Goal: Go to known website: Go to known website

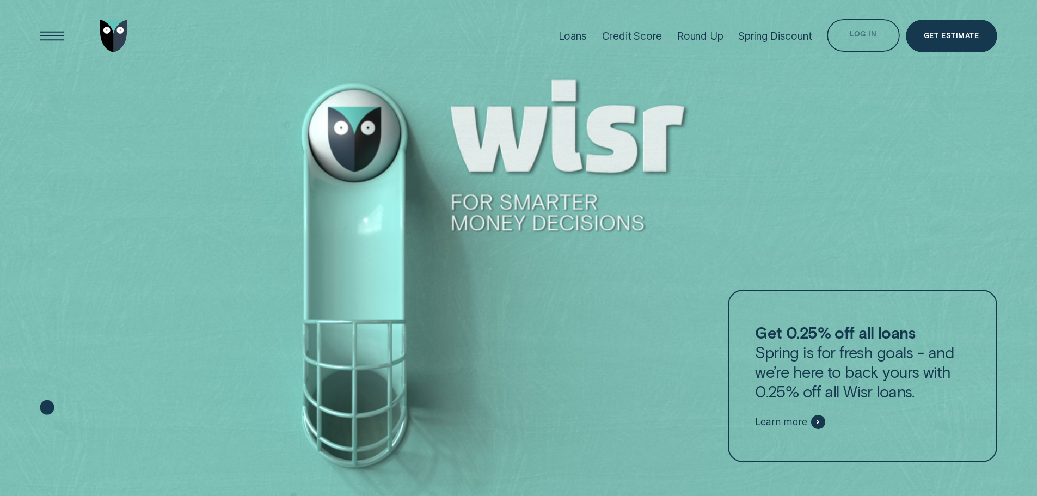
click at [852, 34] on div "Log in" at bounding box center [863, 37] width 27 height 7
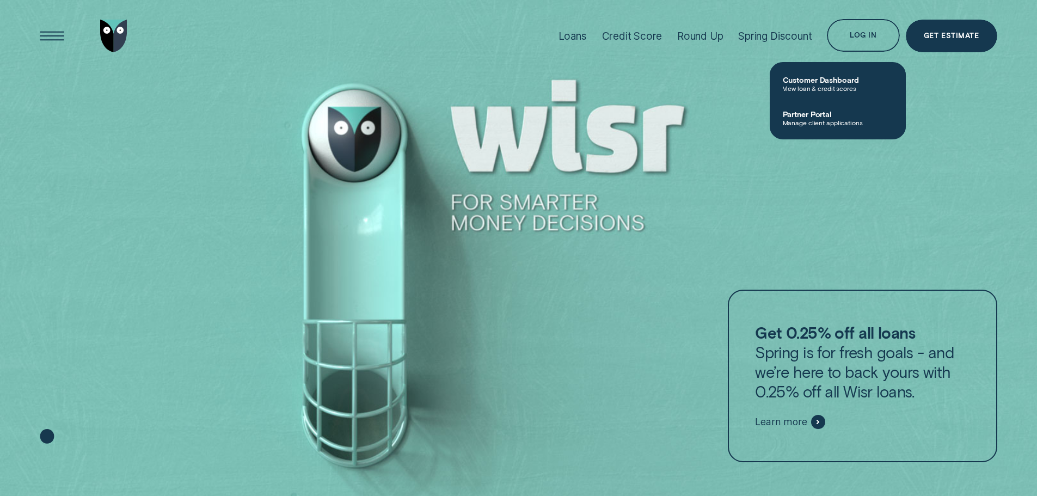
drag, startPoint x: 848, startPoint y: 117, endPoint x: 847, endPoint y: 124, distance: 6.6
click at [848, 118] on span "Partner Portal" at bounding box center [838, 113] width 110 height 9
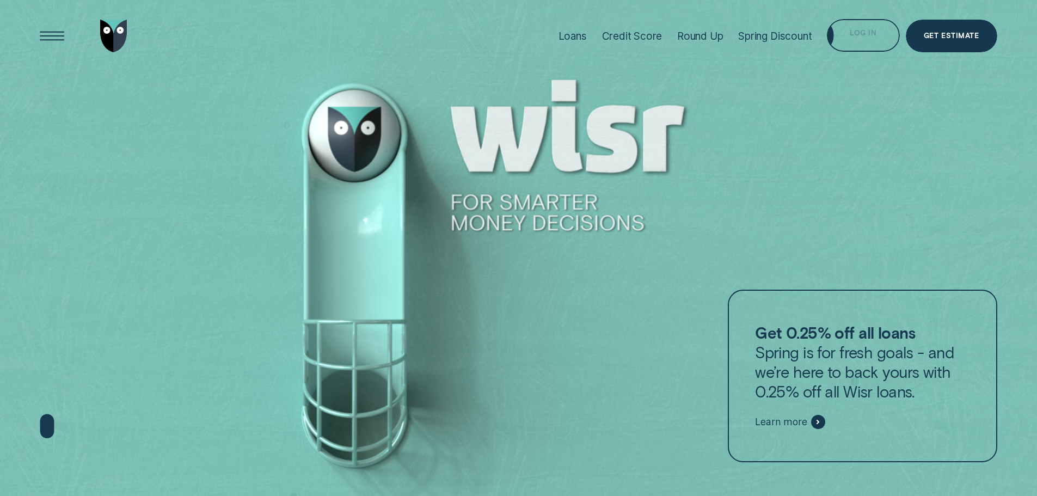
drag, startPoint x: 850, startPoint y: 31, endPoint x: 858, endPoint y: 68, distance: 37.9
click at [850, 31] on div "Log in" at bounding box center [863, 35] width 72 height 33
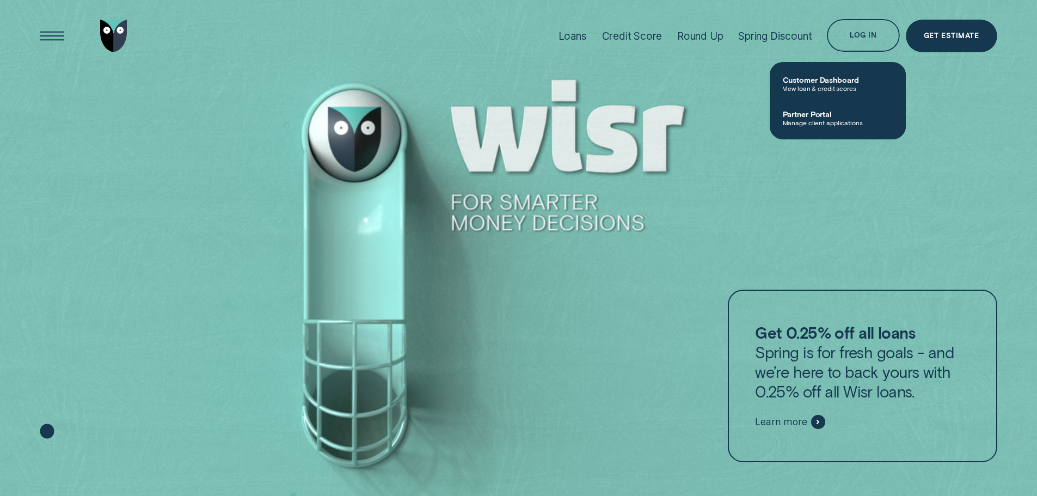
click at [818, 115] on span "Partner Portal" at bounding box center [838, 113] width 110 height 9
